Goal: Task Accomplishment & Management: Manage account settings

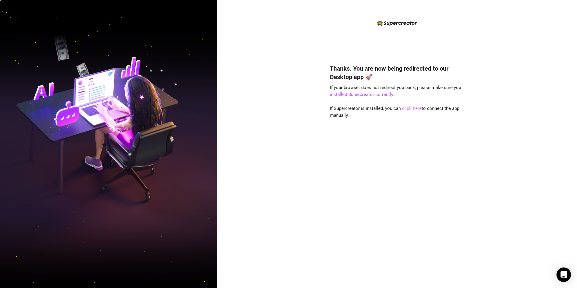
click at [410, 109] on link "click here" at bounding box center [412, 108] width 20 height 5
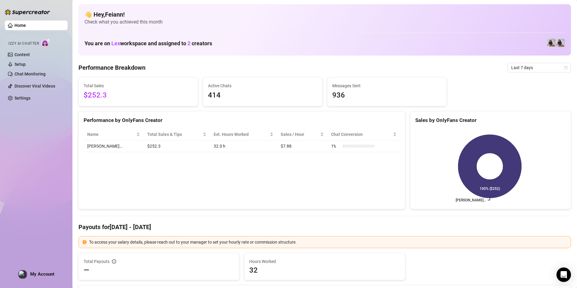
click at [58, 274] on div "Home Izzy AI Chatter Content Setup Chat Monitoring Discover Viral Videos Settin…" at bounding box center [36, 141] width 63 height 283
click at [38, 268] on div "Home Izzy AI Chatter Content Setup Chat Monitoring Discover Viral Videos Settin…" at bounding box center [36, 141] width 63 height 283
click at [37, 269] on div "Home Izzy AI Chatter Content Setup Chat Monitoring Discover Viral Videos Settin…" at bounding box center [36, 141] width 63 height 283
click at [39, 273] on span "My Account" at bounding box center [42, 273] width 24 height 5
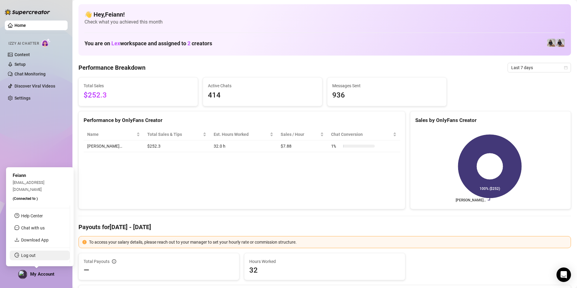
click at [35, 253] on link "Log out" at bounding box center [28, 255] width 14 height 5
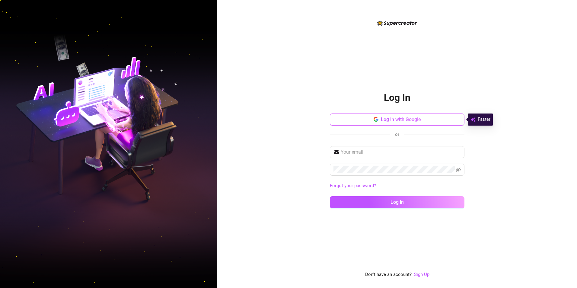
click at [402, 123] on button "Log in with Google" at bounding box center [397, 120] width 135 height 12
